Goal: Task Accomplishment & Management: Manage account settings

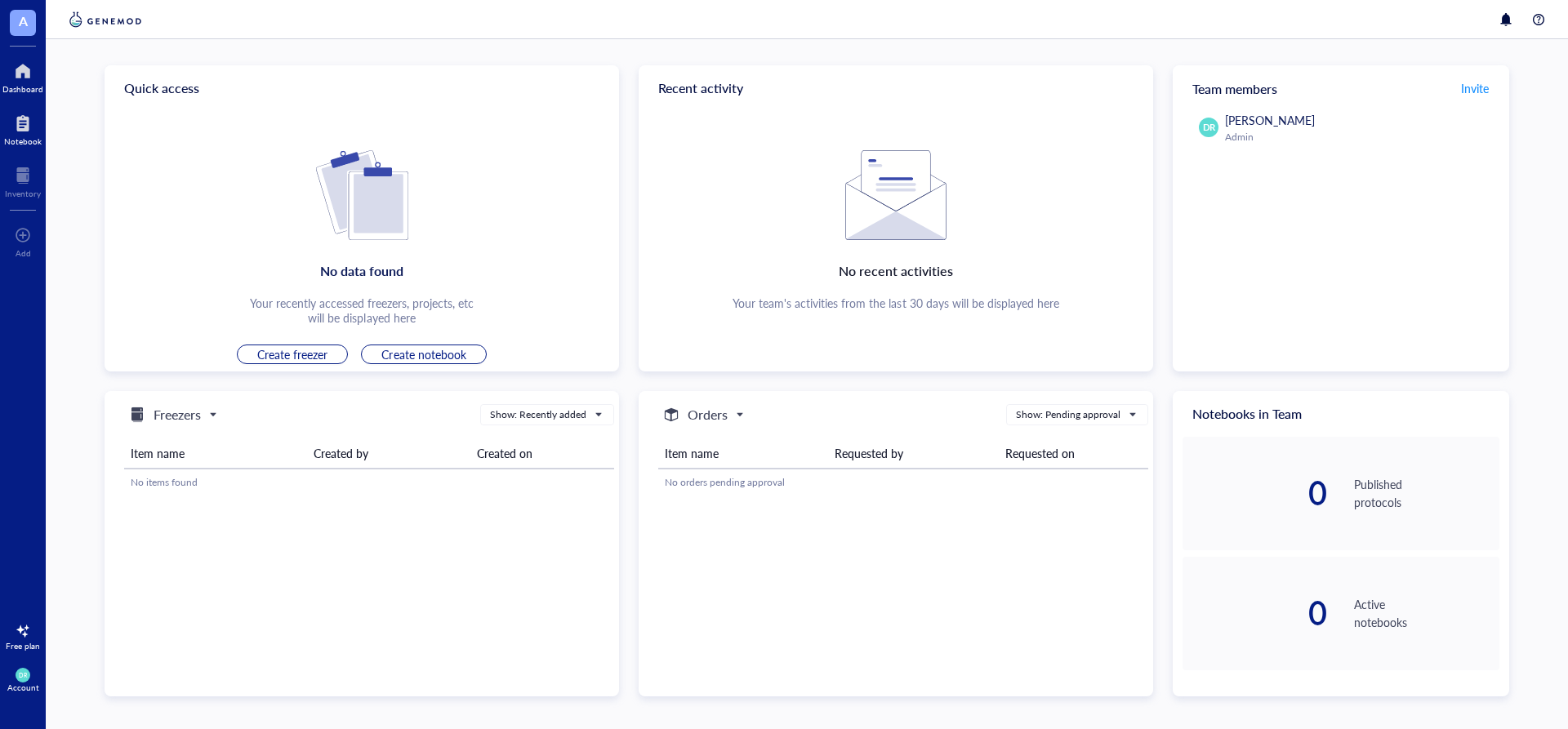
click at [32, 139] on div "Notebook" at bounding box center [23, 141] width 38 height 10
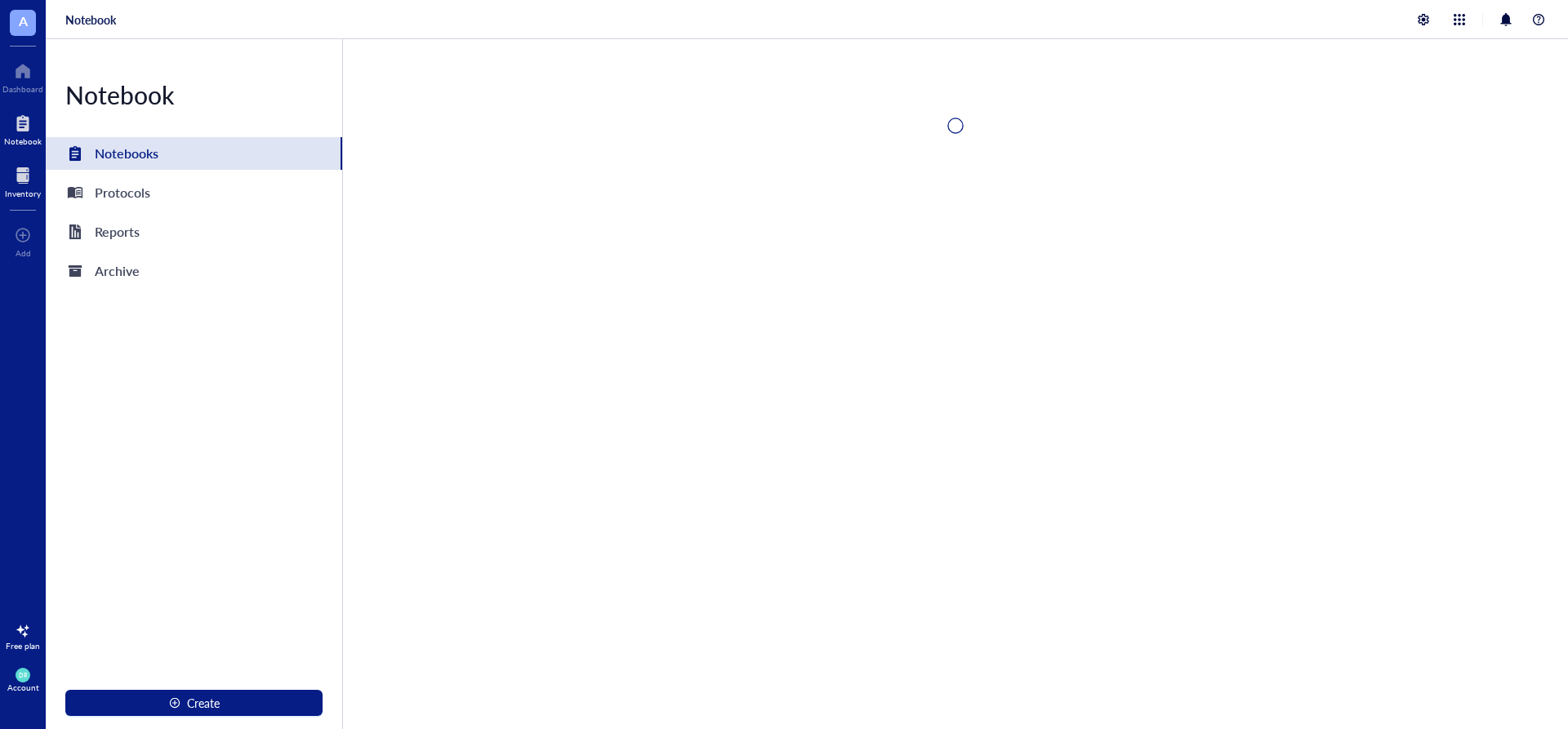
click at [25, 171] on div at bounding box center [23, 175] width 36 height 26
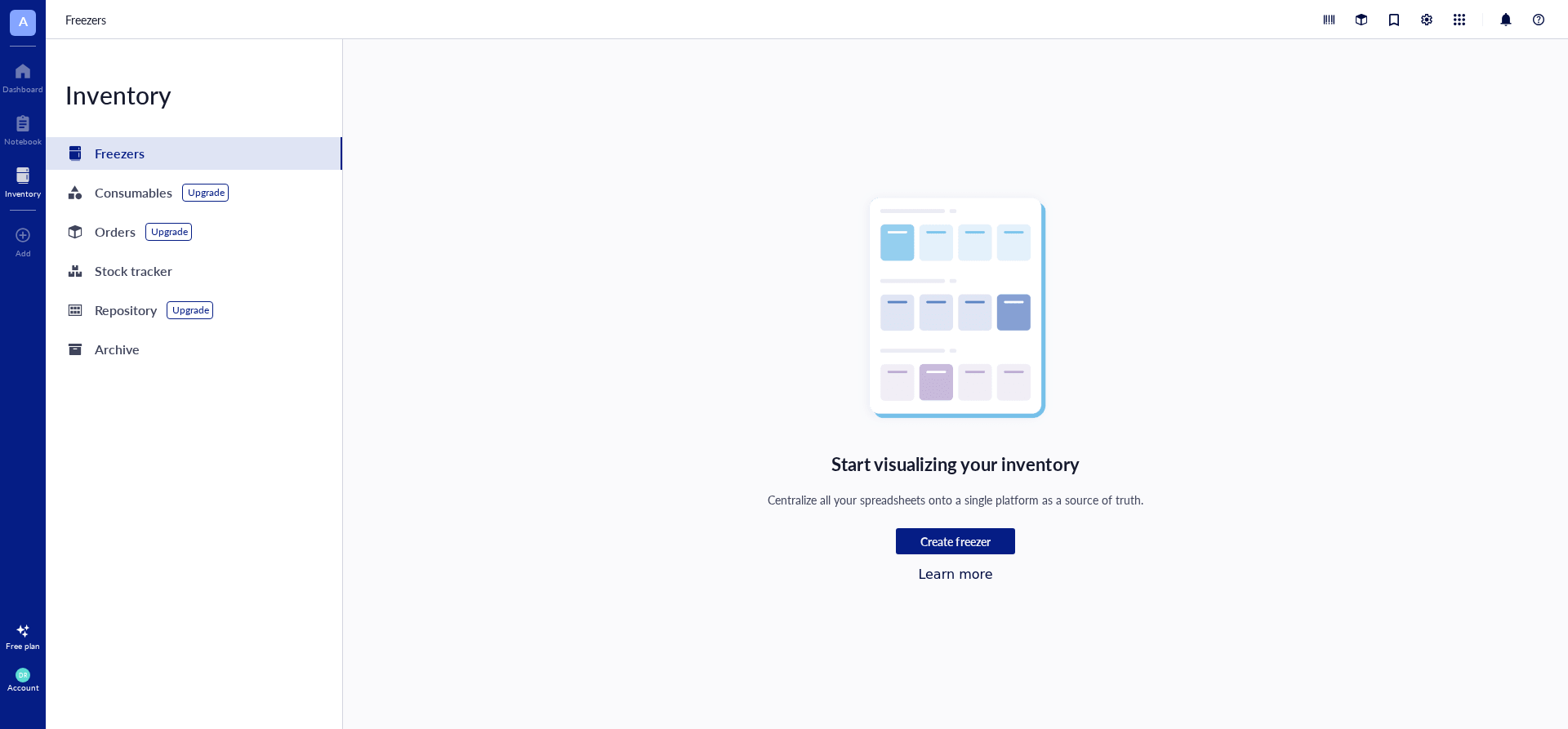
click at [625, 131] on div "Start visualizing your inventory Centralize all your spreadsheets onto a single…" at bounding box center [955, 384] width 1084 height 507
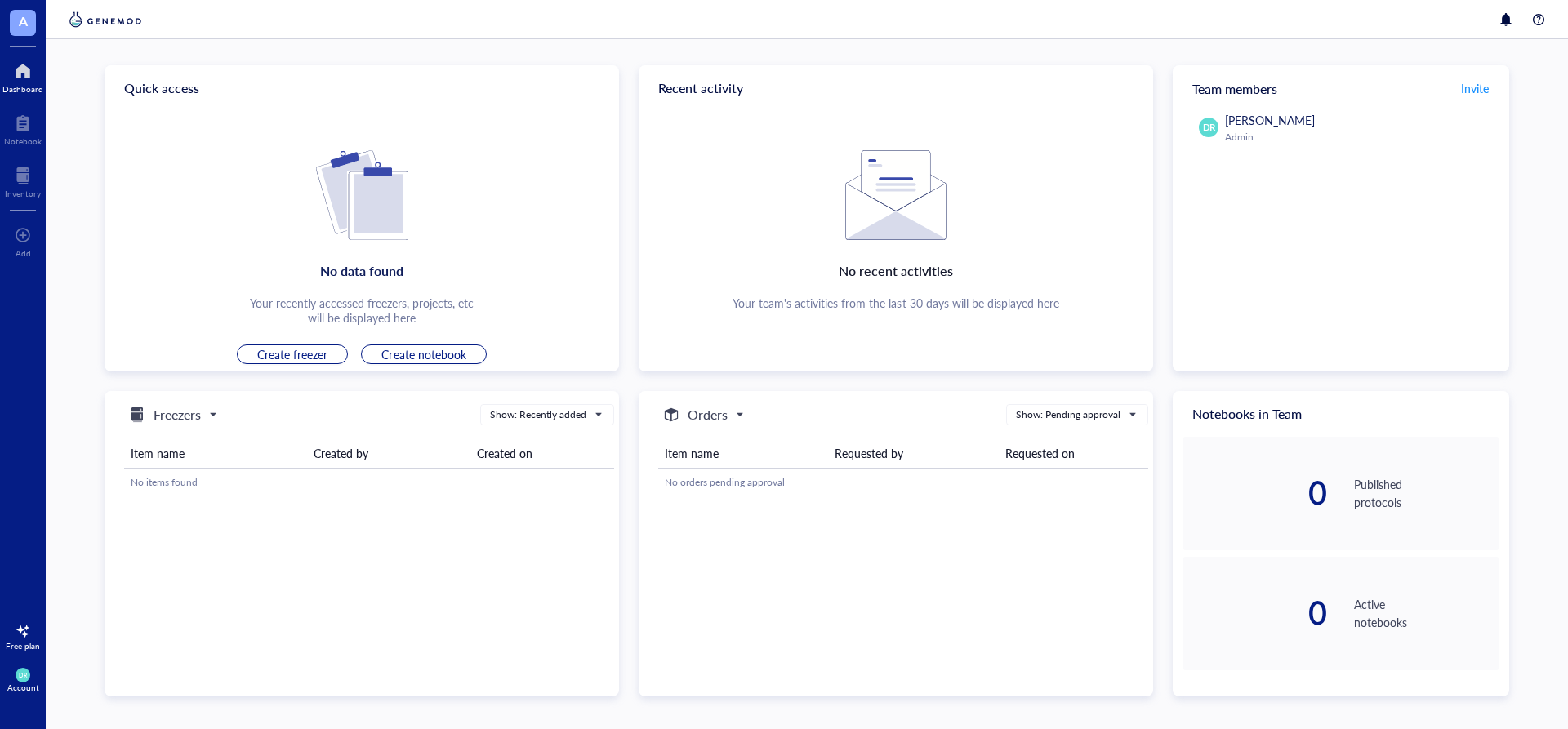
click at [30, 675] on div "DR Account" at bounding box center [23, 680] width 46 height 46
click at [76, 710] on link "Logout" at bounding box center [116, 707] width 107 height 29
